Goal: Task Accomplishment & Management: Complete application form

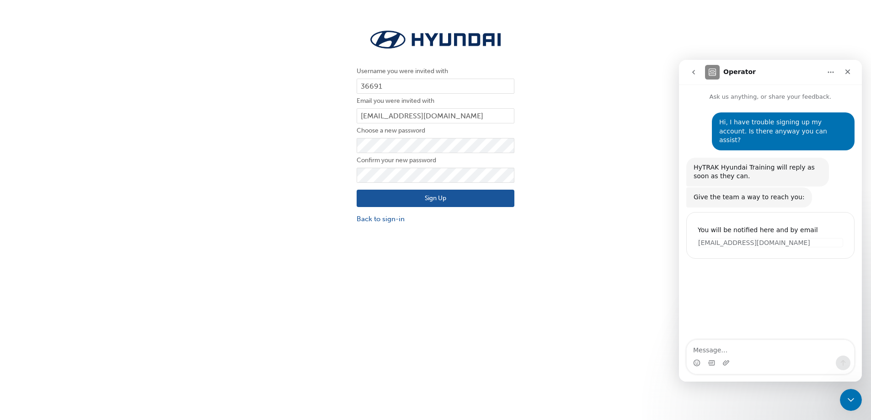
click at [454, 198] on button "Sign Up" at bounding box center [436, 198] width 158 height 17
click at [357, 190] on button "Sign Up" at bounding box center [436, 198] width 158 height 17
click at [849, 69] on icon "Close" at bounding box center [847, 71] width 7 height 7
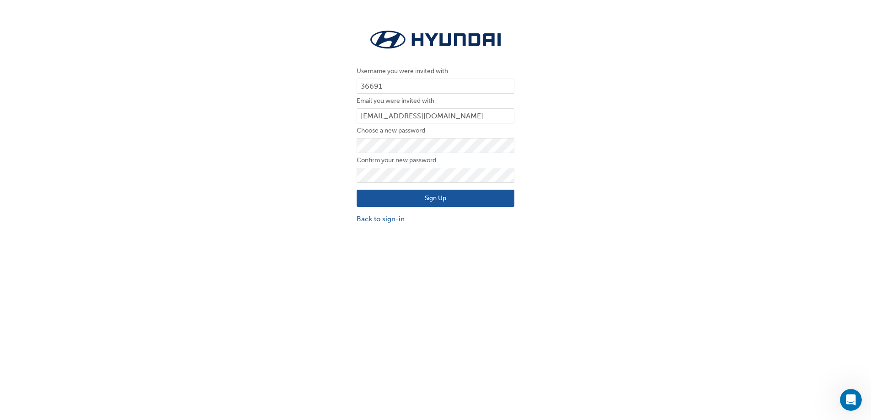
click at [465, 200] on button "Sign Up" at bounding box center [436, 198] width 158 height 17
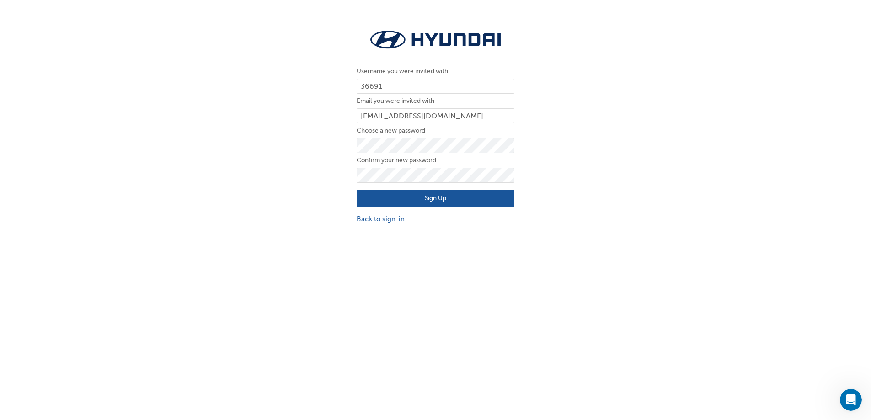
click at [465, 200] on button "Sign Up" at bounding box center [436, 198] width 158 height 17
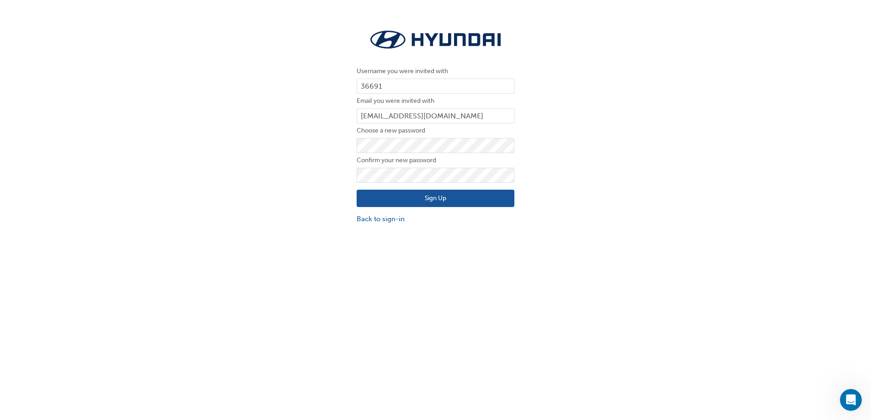
click at [465, 200] on button "Sign Up" at bounding box center [436, 198] width 158 height 17
click at [426, 202] on button "Sign Up" at bounding box center [436, 198] width 158 height 17
click at [426, 201] on button "Sign Up" at bounding box center [436, 198] width 158 height 17
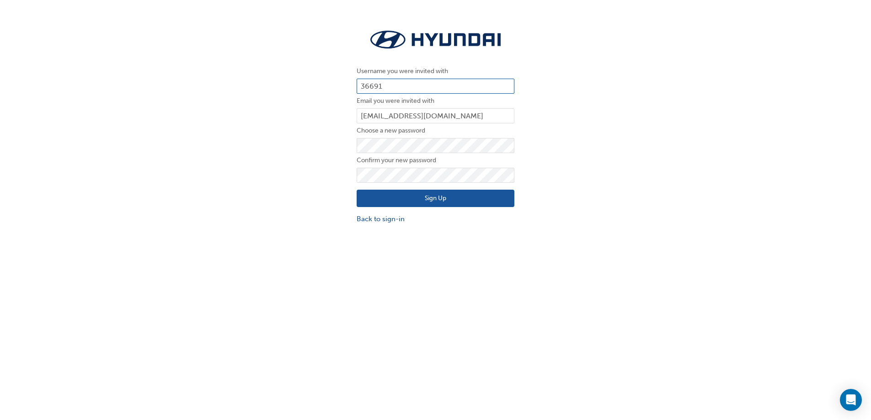
drag, startPoint x: 390, startPoint y: 87, endPoint x: 290, endPoint y: 88, distance: 99.2
click at [313, 88] on div "Username you were invited with 36691 Email you were invited with indra.wijaya@s…" at bounding box center [435, 126] width 871 height 210
click at [300, 85] on div "Username you were invited with 36691 Email you were invited with indra.wijaya@s…" at bounding box center [435, 126] width 871 height 210
drag, startPoint x: 401, startPoint y: 87, endPoint x: 236, endPoint y: 87, distance: 165.5
click at [237, 87] on div "Username you were invited with 36691 Email you were invited with indra.wijaya@s…" at bounding box center [435, 126] width 871 height 210
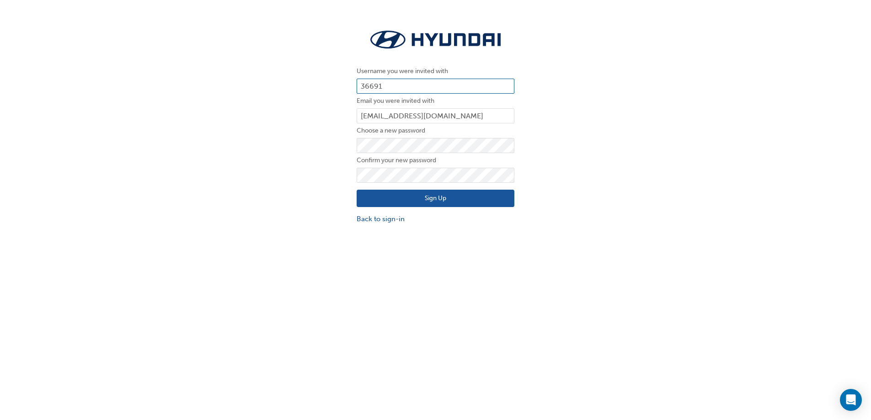
type input "H"
paste input "HAU2205VI5"
type input "HAU2205VI5"
click at [433, 197] on button "Sign Up" at bounding box center [436, 198] width 158 height 17
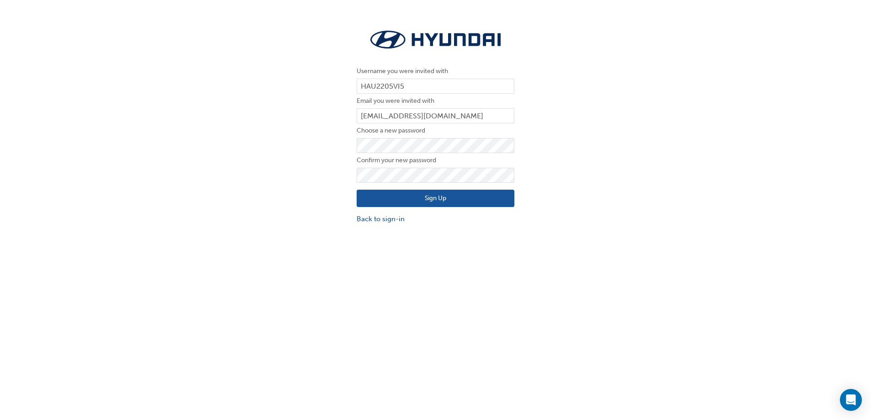
click at [433, 197] on button "Sign Up" at bounding box center [436, 198] width 158 height 17
click at [393, 221] on link "Back to sign-in" at bounding box center [436, 219] width 158 height 11
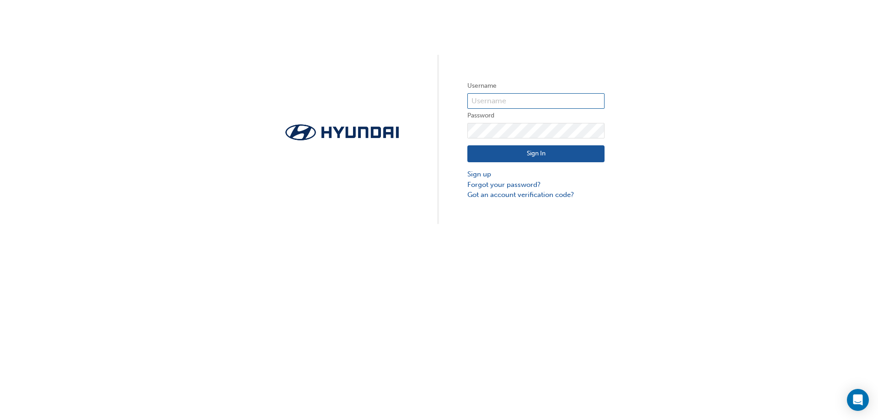
type input "36691"
click at [524, 154] on button "Sign In" at bounding box center [535, 153] width 137 height 17
click at [521, 184] on link "Forgot your password?" at bounding box center [535, 185] width 137 height 11
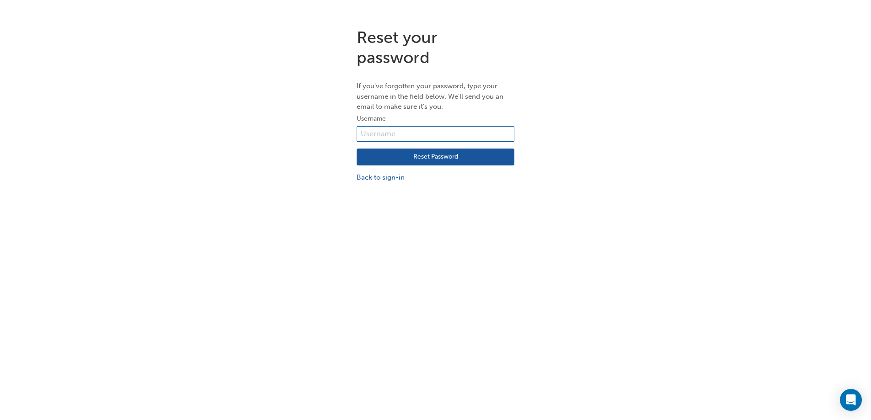
click at [438, 137] on input "text" at bounding box center [436, 134] width 158 height 16
type input "36691"
click at [430, 158] on button "Reset Password" at bounding box center [436, 157] width 158 height 17
click at [854, 397] on icon "Open Intercom Messenger" at bounding box center [850, 400] width 11 height 12
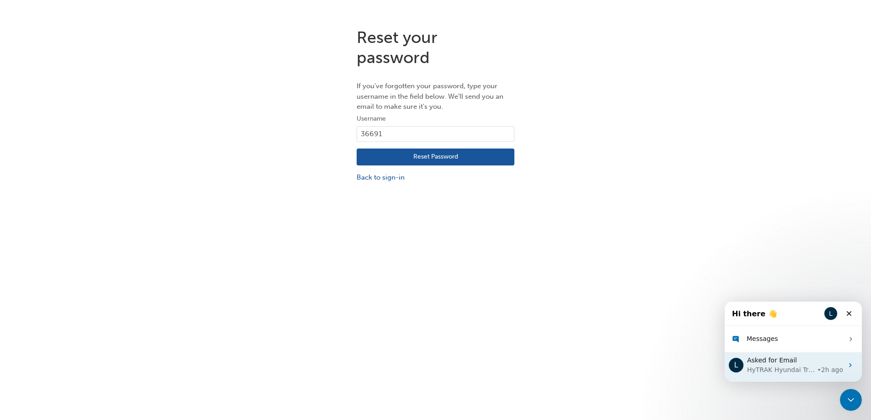
click at [787, 369] on div "HyTRAK Hyundai Training" at bounding box center [781, 370] width 68 height 10
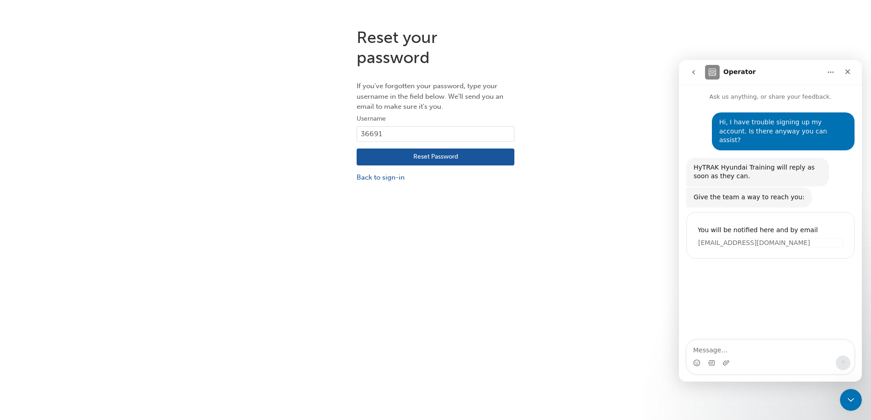
click at [710, 72] on img "Intercom messenger" at bounding box center [712, 72] width 15 height 15
click at [751, 99] on p "Ask us anything, or share your feedback." at bounding box center [770, 93] width 183 height 17
click at [828, 73] on icon "Home" at bounding box center [830, 72] width 7 height 7
click at [828, 72] on icon "Home" at bounding box center [830, 72] width 7 height 7
click at [721, 348] on textarea "Message…" at bounding box center [770, 348] width 167 height 16
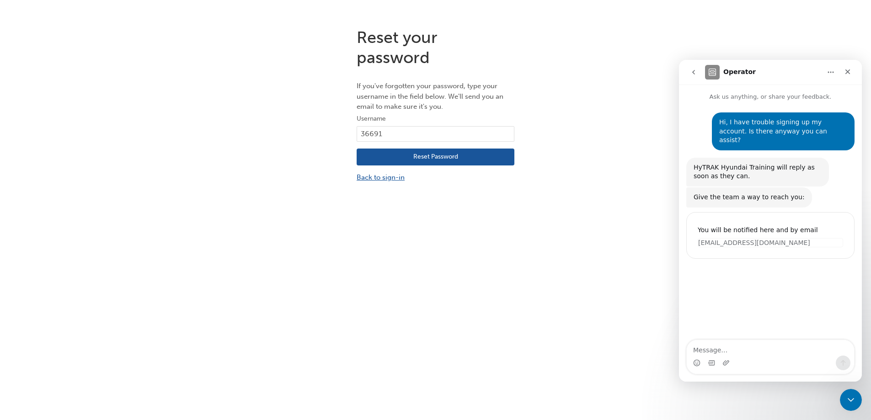
click at [384, 180] on link "Back to sign-in" at bounding box center [436, 177] width 158 height 11
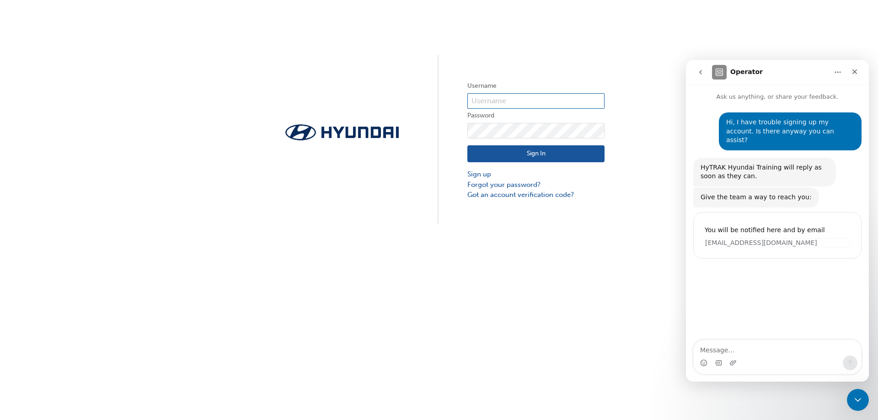
type input "36691"
click at [486, 174] on link "Sign up" at bounding box center [535, 174] width 137 height 11
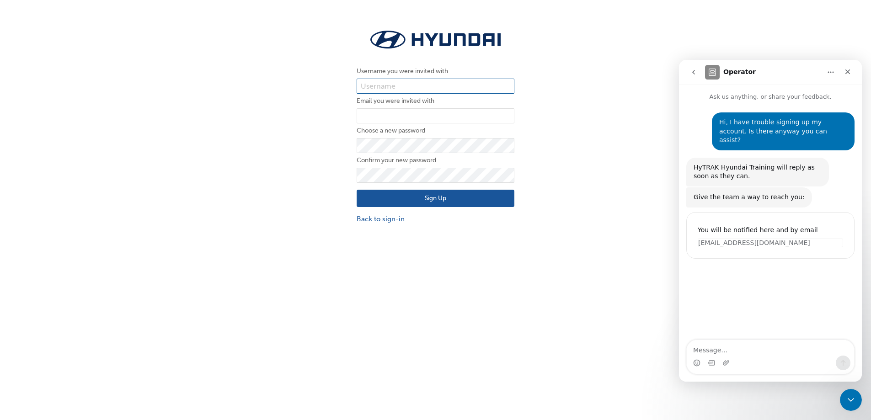
click at [397, 85] on input "text" at bounding box center [436, 87] width 158 height 16
type input "36691"
click at [397, 111] on input "email" at bounding box center [436, 116] width 158 height 16
type input "indra.wijaya@suttonsarncliffe.com.au"
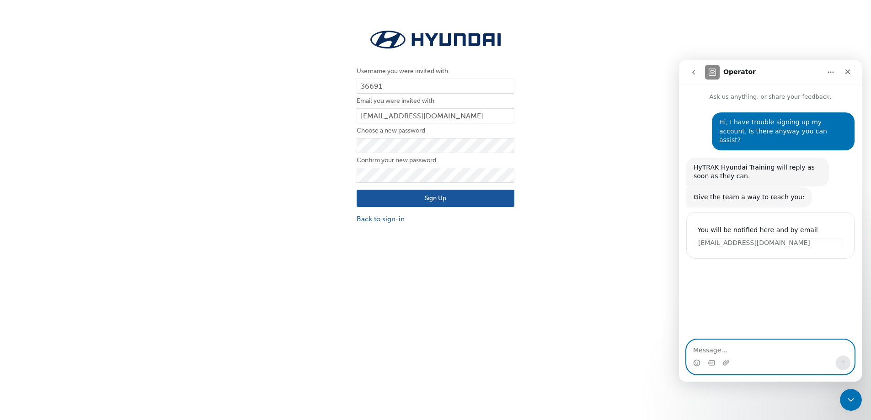
click at [762, 353] on textarea "Message…" at bounding box center [770, 348] width 167 height 16
click at [357, 190] on button "Sign Up" at bounding box center [436, 198] width 158 height 17
click at [469, 195] on button "Sign Up" at bounding box center [436, 198] width 158 height 17
click at [857, 403] on div "Close Intercom Messenger" at bounding box center [850, 399] width 22 height 22
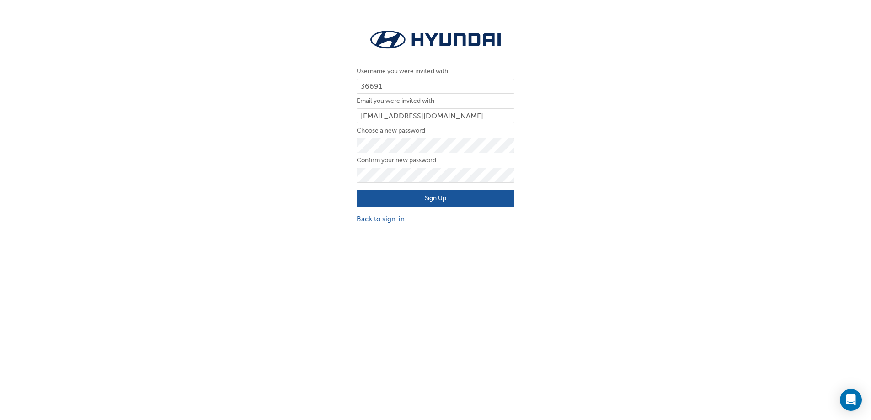
click at [454, 198] on button "Sign Up" at bounding box center [436, 198] width 158 height 17
click at [856, 404] on div "Open Intercom Messenger" at bounding box center [851, 400] width 24 height 24
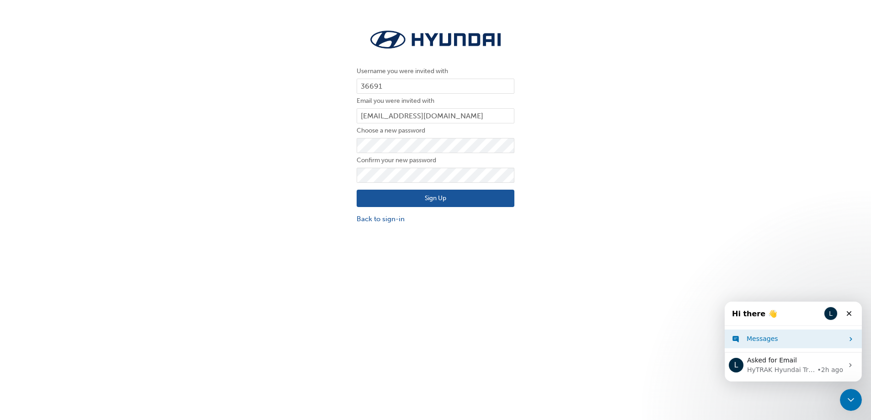
click at [785, 343] on div "Messages" at bounding box center [795, 339] width 97 height 10
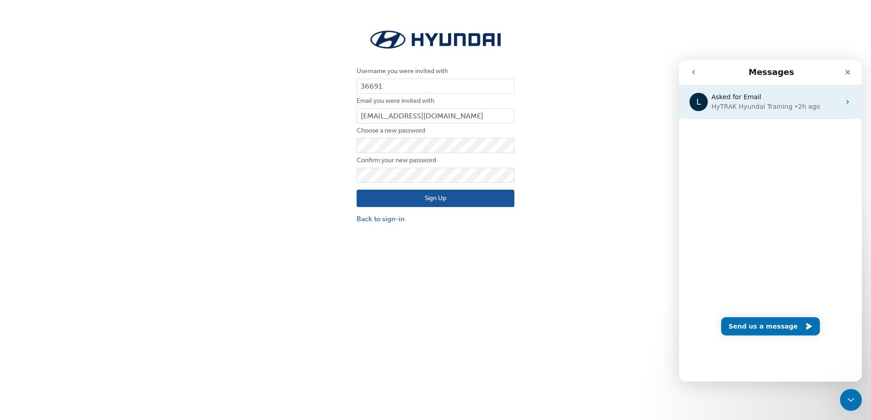
click at [755, 106] on div "HyTRAK Hyundai Training" at bounding box center [751, 107] width 81 height 10
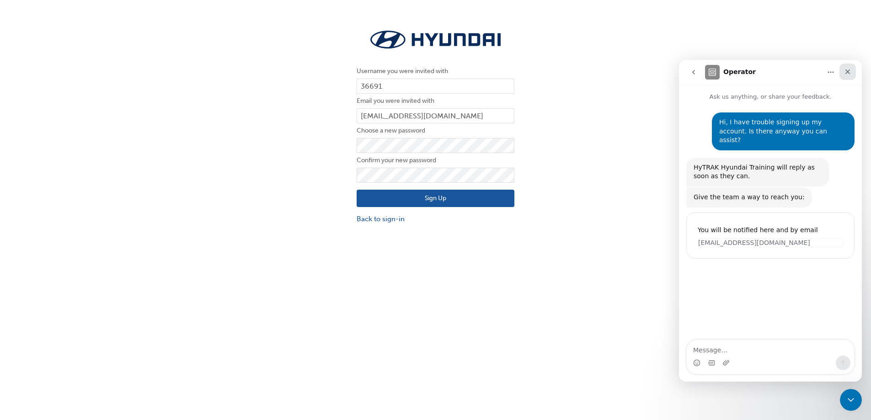
click at [851, 70] on icon "Close" at bounding box center [847, 71] width 7 height 7
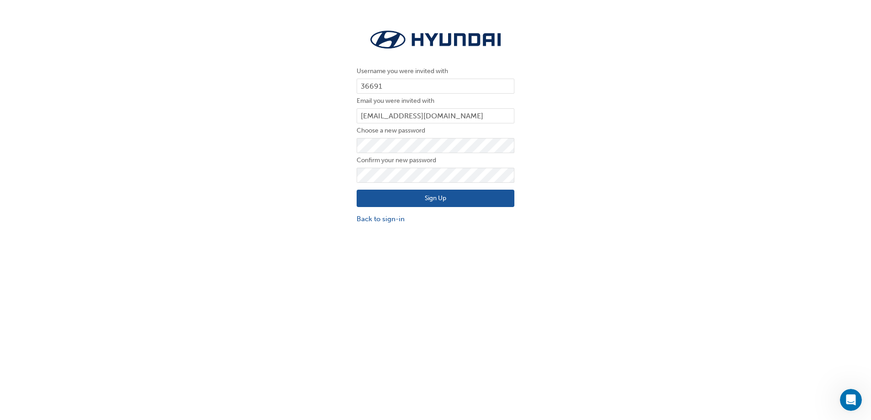
click at [446, 199] on button "Sign Up" at bounding box center [436, 198] width 158 height 17
click at [398, 219] on link "Back to sign-in" at bounding box center [436, 219] width 158 height 11
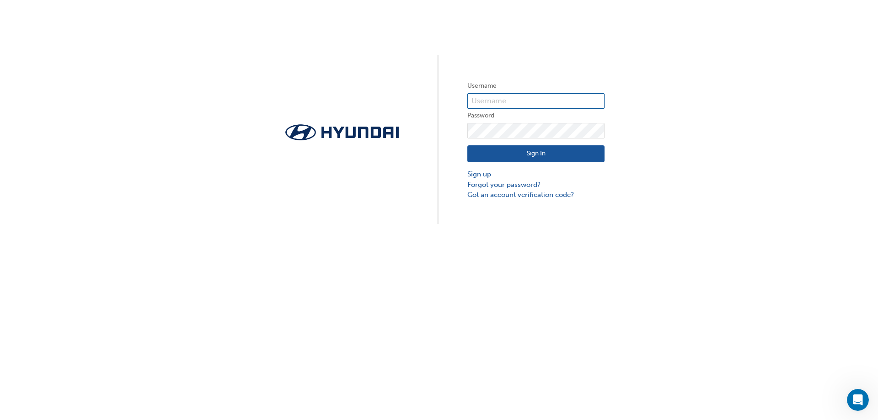
click at [501, 106] on input "text" at bounding box center [535, 101] width 137 height 16
type input "36691"
click at [529, 157] on button "Sign In" at bounding box center [535, 153] width 137 height 17
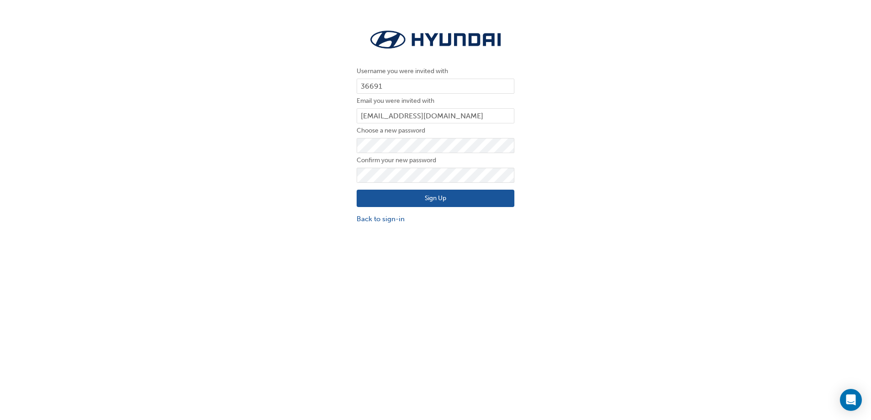
click at [466, 199] on button "Sign Up" at bounding box center [436, 198] width 158 height 17
click at [433, 198] on button "Sign Up" at bounding box center [436, 198] width 158 height 17
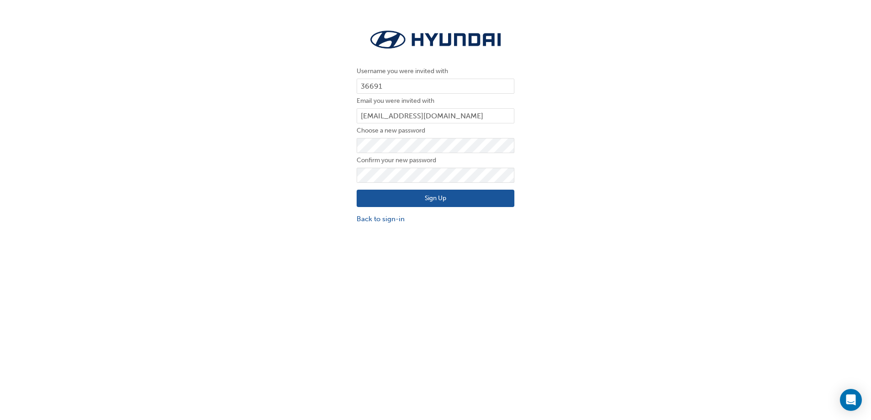
click at [433, 198] on button "Sign Up" at bounding box center [436, 198] width 158 height 17
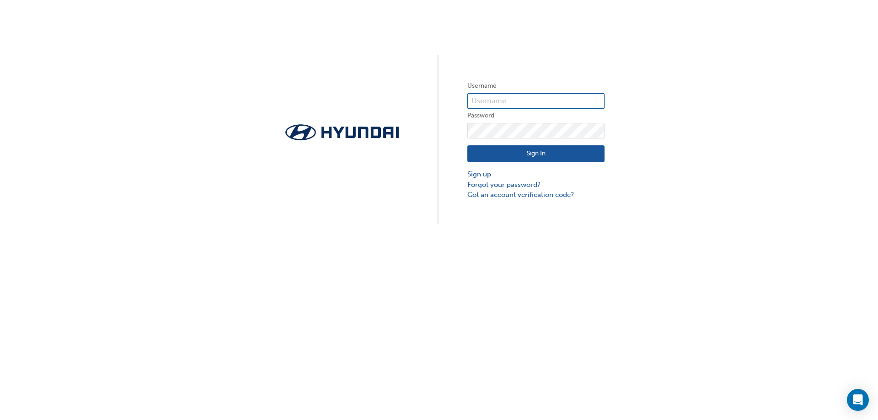
click at [500, 106] on input "text" at bounding box center [535, 101] width 137 height 16
type input "36691"
